Goal: Transaction & Acquisition: Purchase product/service

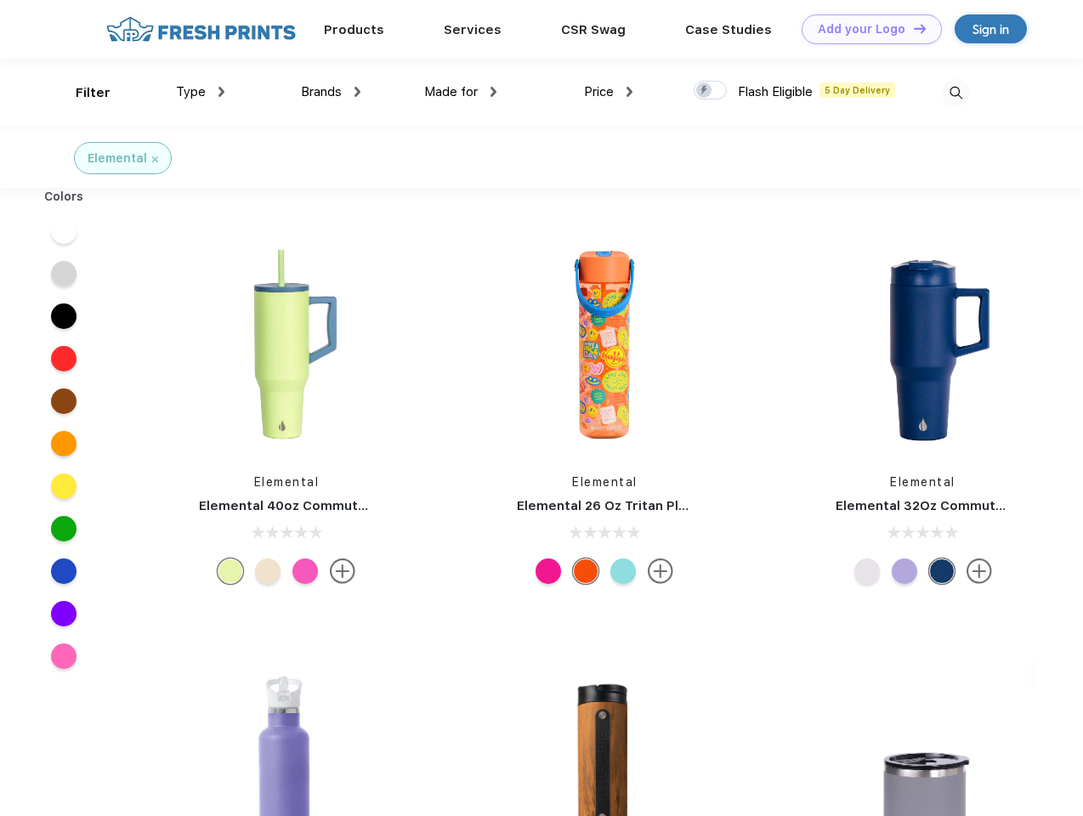
click at [865, 29] on link "Add your Logo Design Tool" at bounding box center [871, 29] width 140 height 30
click at [0, 0] on div "Design Tool" at bounding box center [0, 0] width 0 height 0
click at [912, 28] on link "Add your Logo Design Tool" at bounding box center [871, 29] width 140 height 30
click at [82, 93] on div "Filter" at bounding box center [93, 93] width 35 height 20
click at [201, 92] on span "Type" at bounding box center [191, 91] width 30 height 15
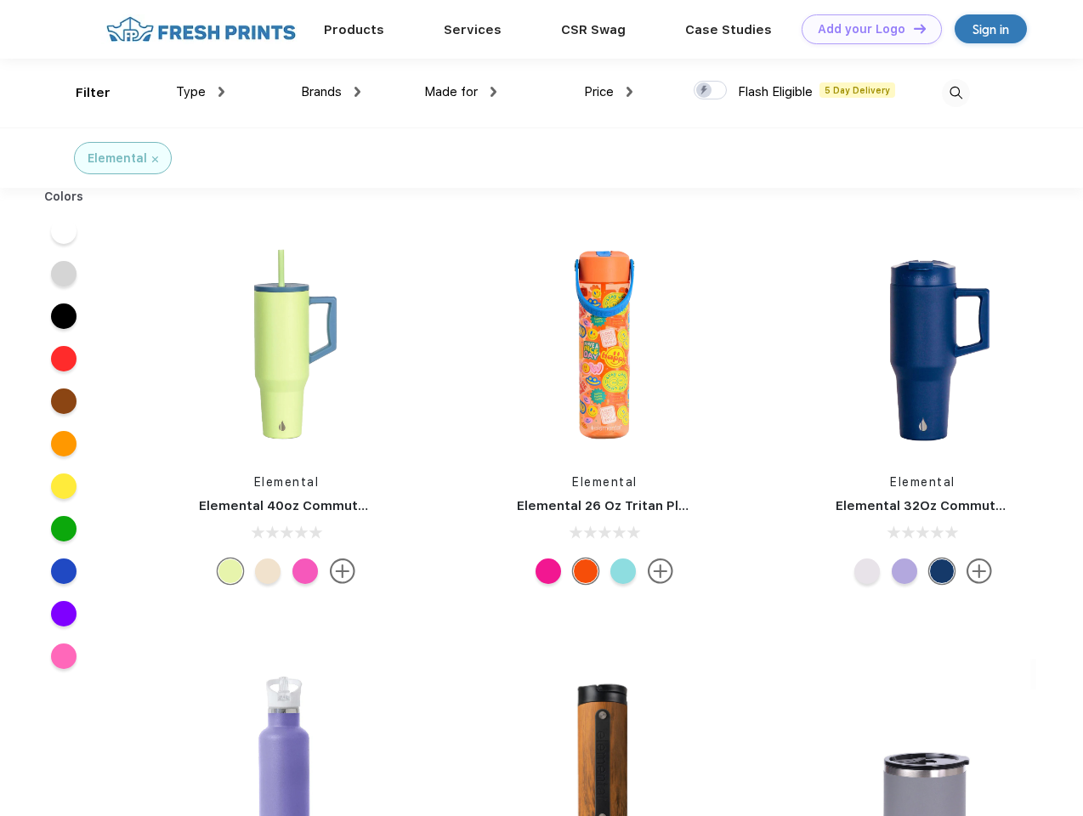
click at [331, 92] on span "Brands" at bounding box center [321, 91] width 41 height 15
click at [461, 92] on span "Made for" at bounding box center [451, 91] width 54 height 15
click at [608, 92] on span "Price" at bounding box center [599, 91] width 30 height 15
click at [710, 91] on div at bounding box center [709, 90] width 33 height 19
click at [704, 91] on input "checkbox" at bounding box center [698, 85] width 11 height 11
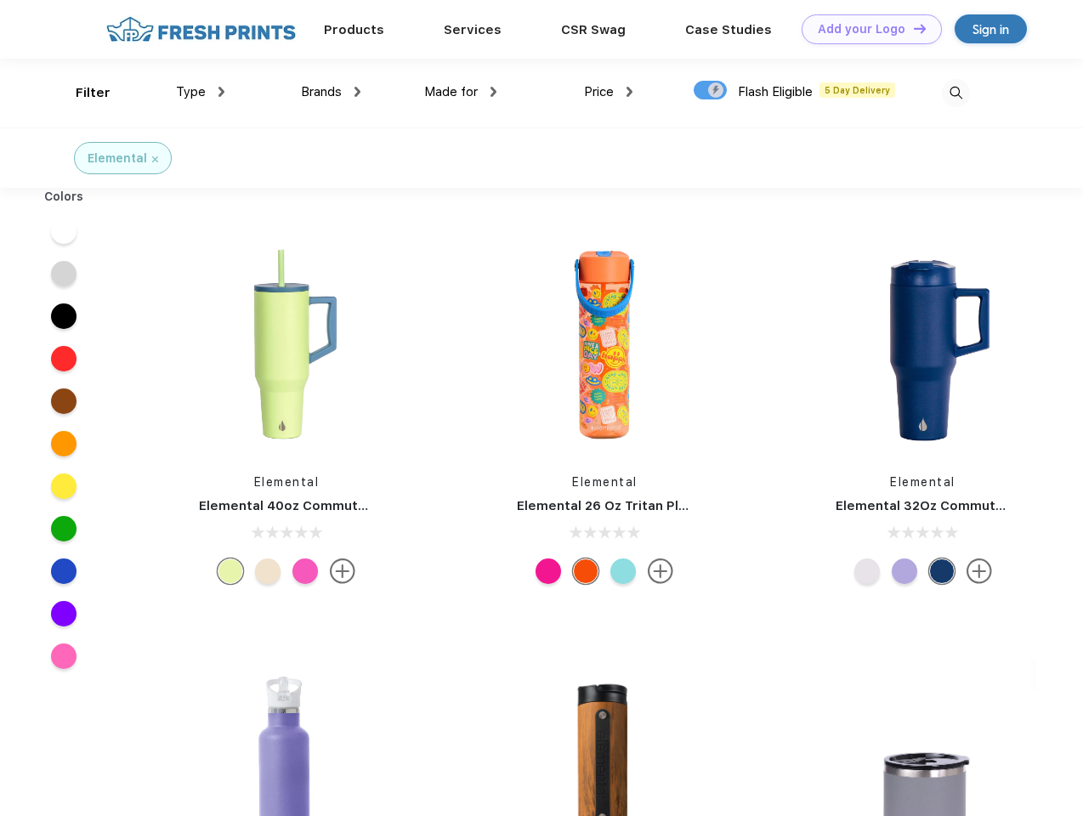
click at [955, 93] on img at bounding box center [956, 93] width 28 height 28
